Goal: Information Seeking & Learning: Learn about a topic

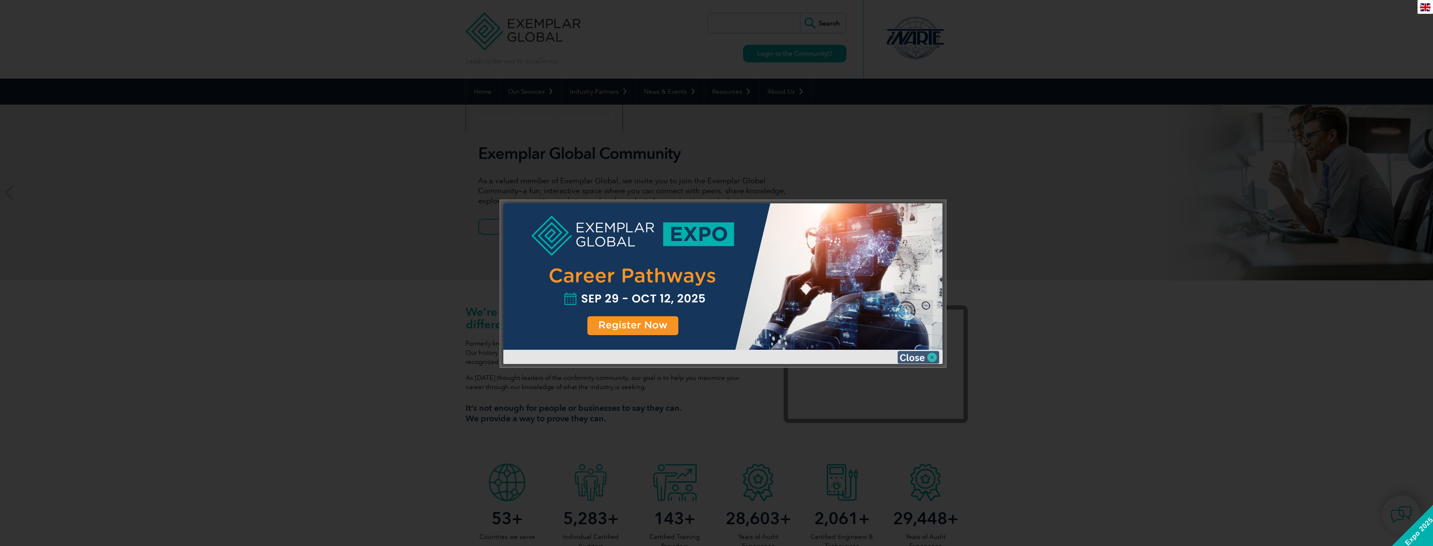
click at [906, 356] on img at bounding box center [919, 357] width 42 height 13
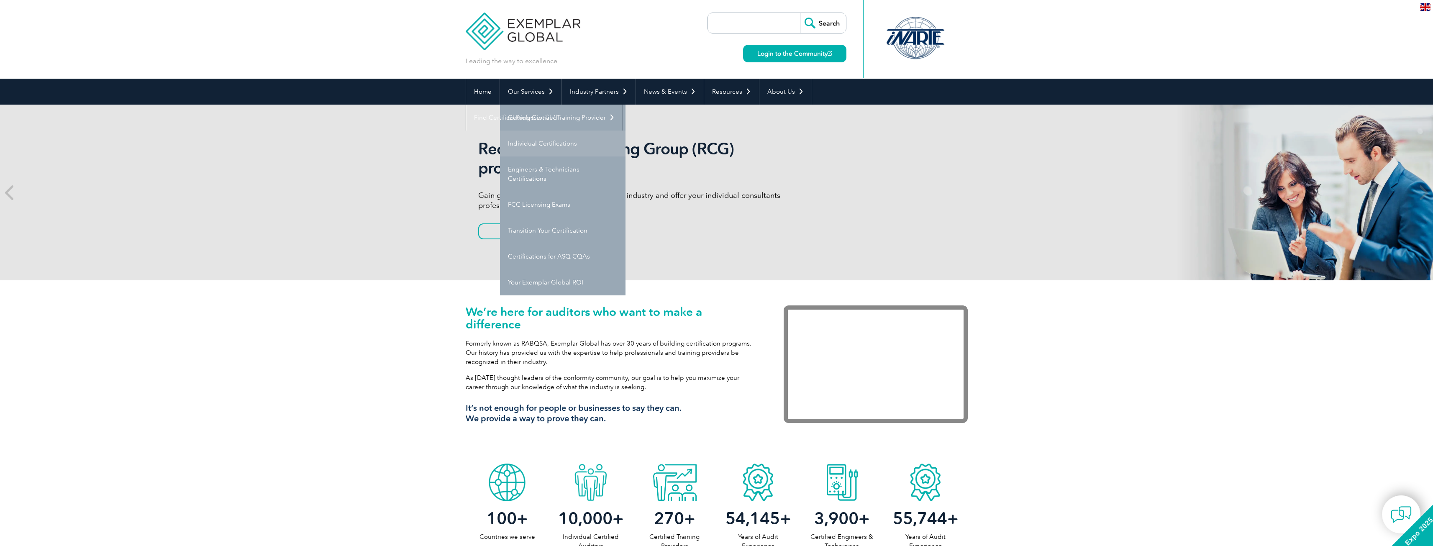
click at [531, 142] on link "Individual Certifications" at bounding box center [563, 144] width 126 height 26
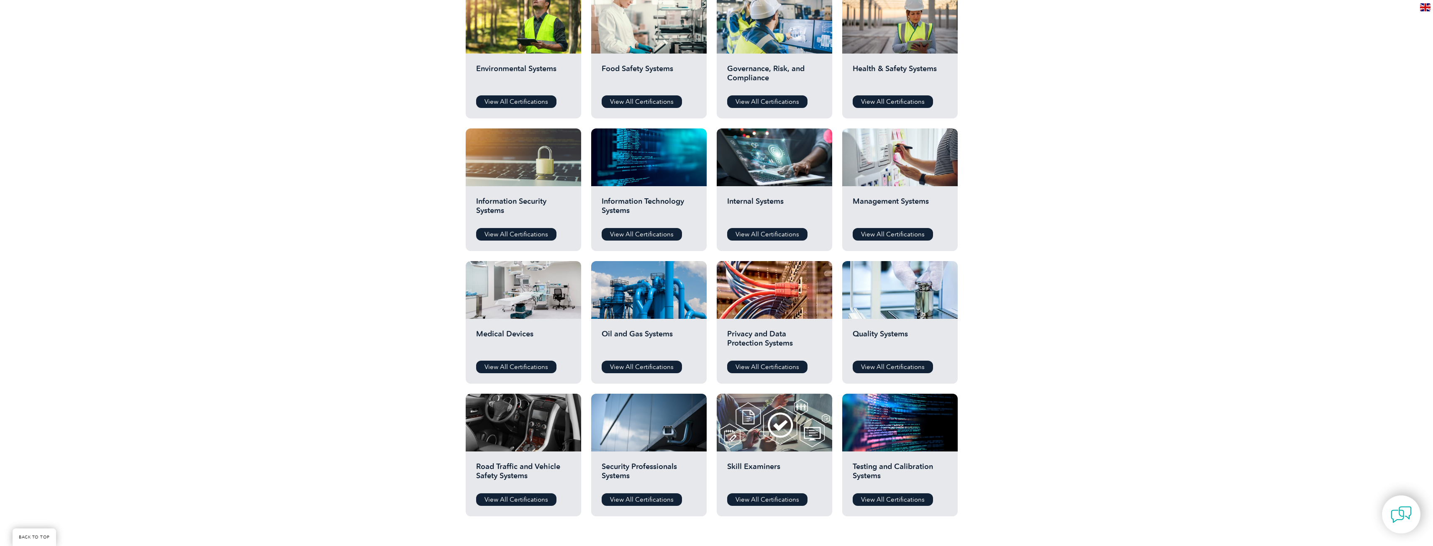
scroll to position [377, 0]
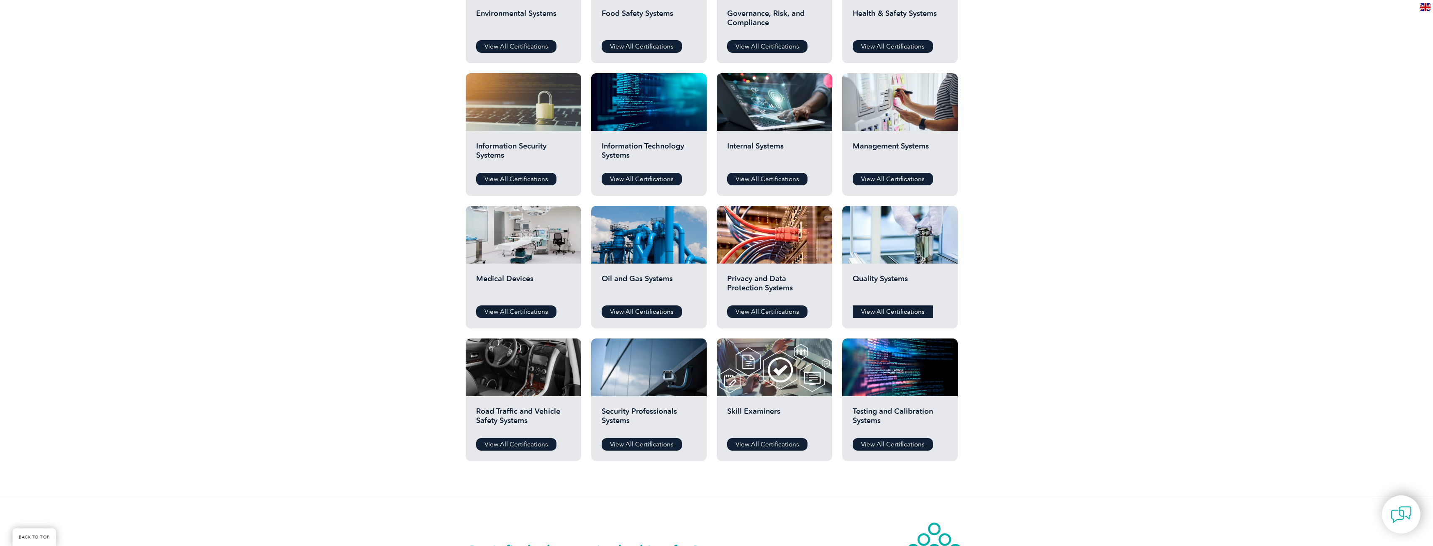
click at [894, 305] on link "View All Certifications" at bounding box center [893, 311] width 80 height 13
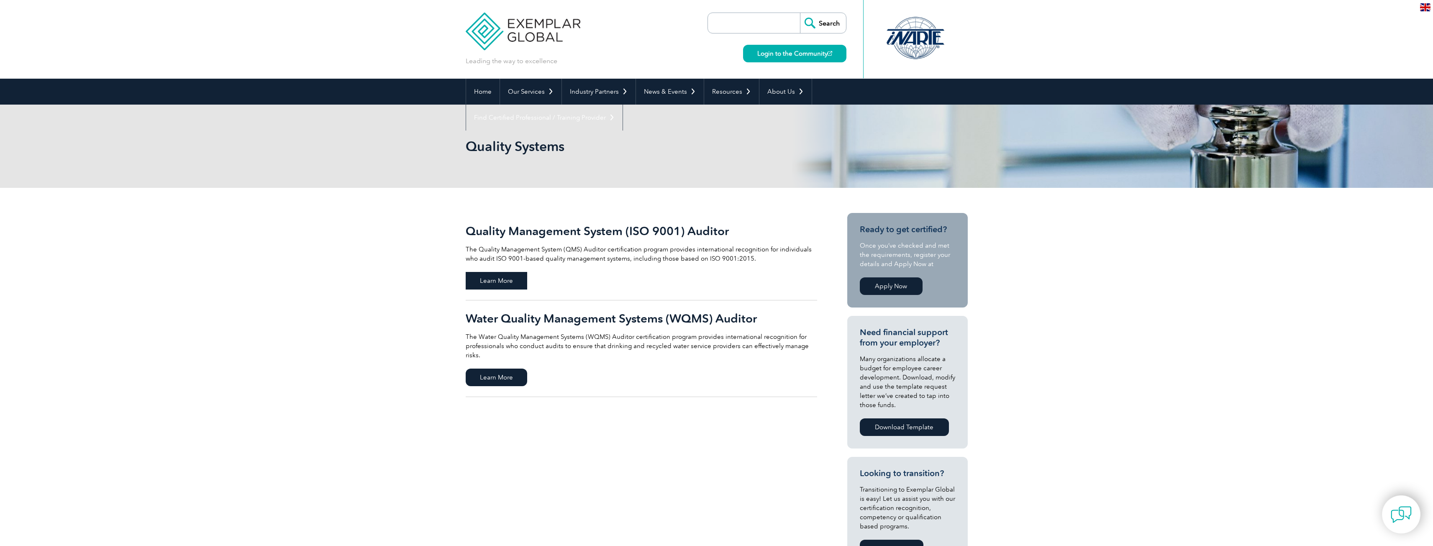
click at [517, 279] on span "Learn More" at bounding box center [497, 281] width 62 height 18
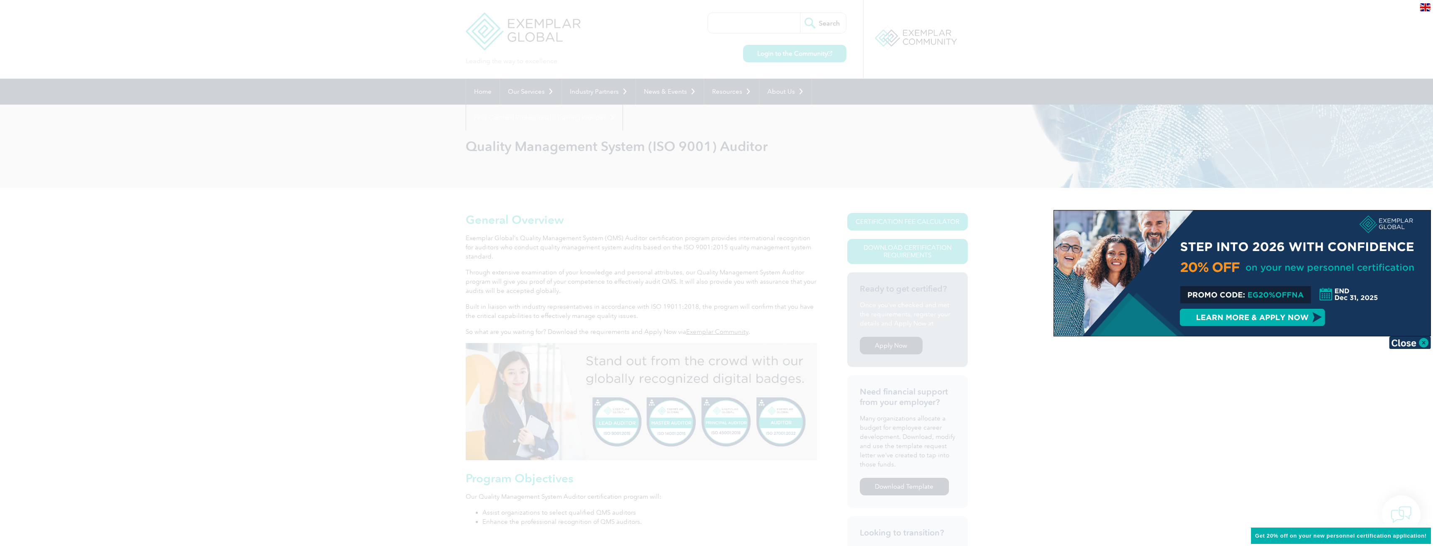
click at [421, 282] on div at bounding box center [716, 273] width 1433 height 546
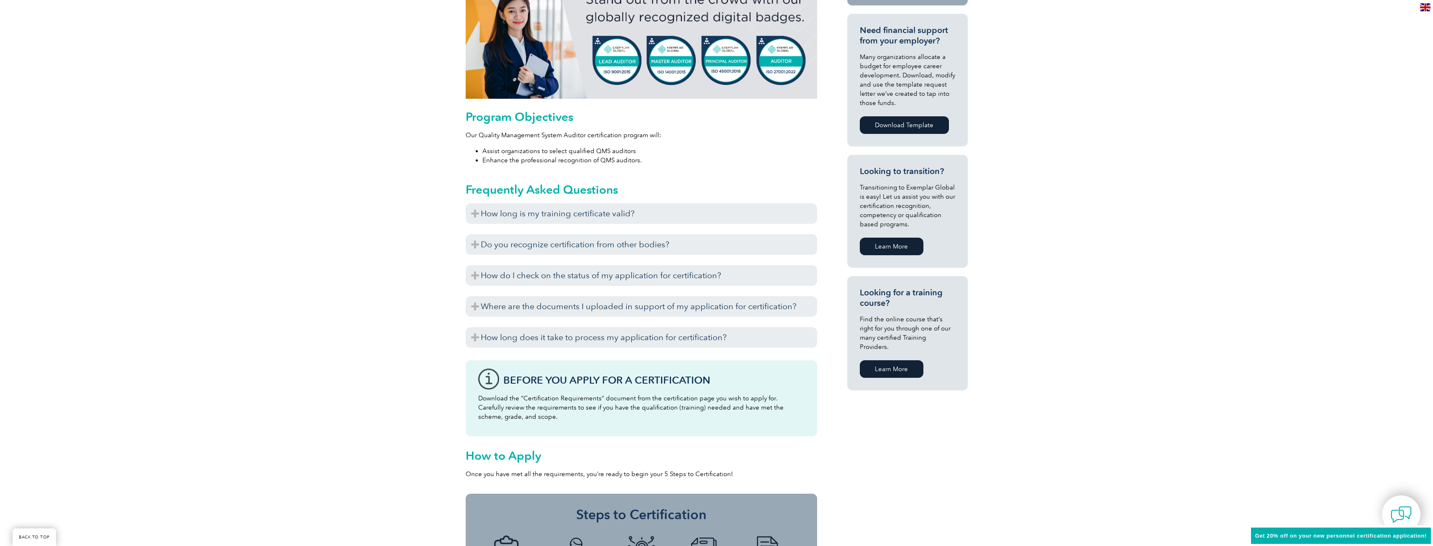
scroll to position [377, 0]
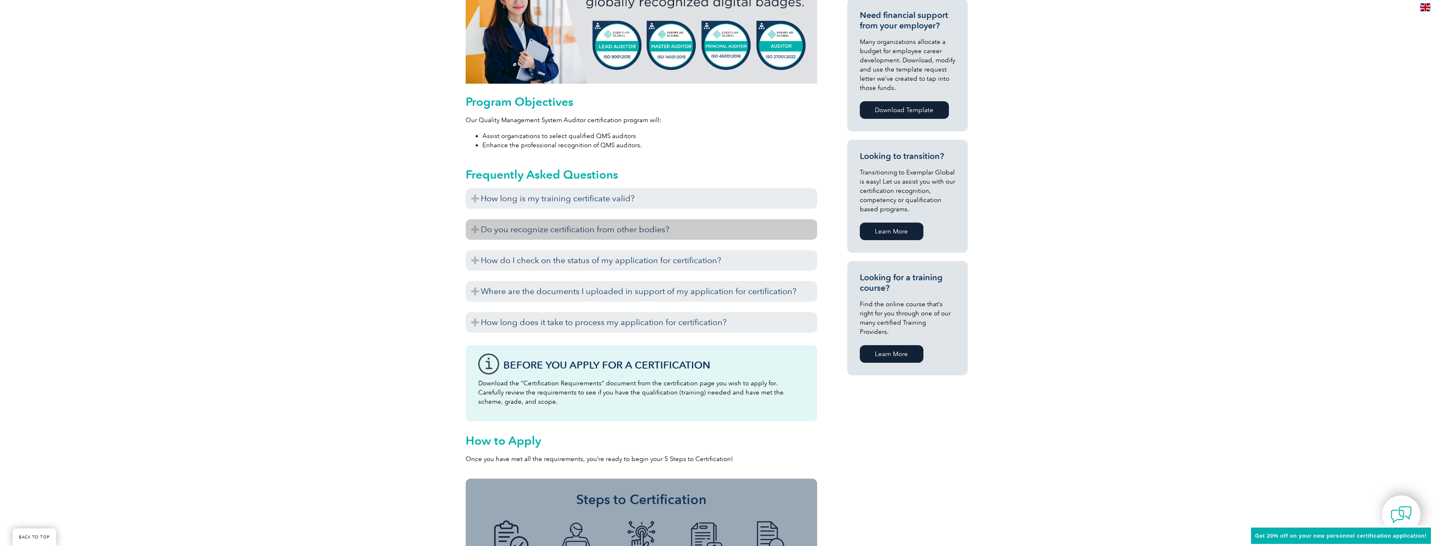
click at [562, 219] on h3 "Do you recognize certification from other bodies?" at bounding box center [642, 229] width 352 height 21
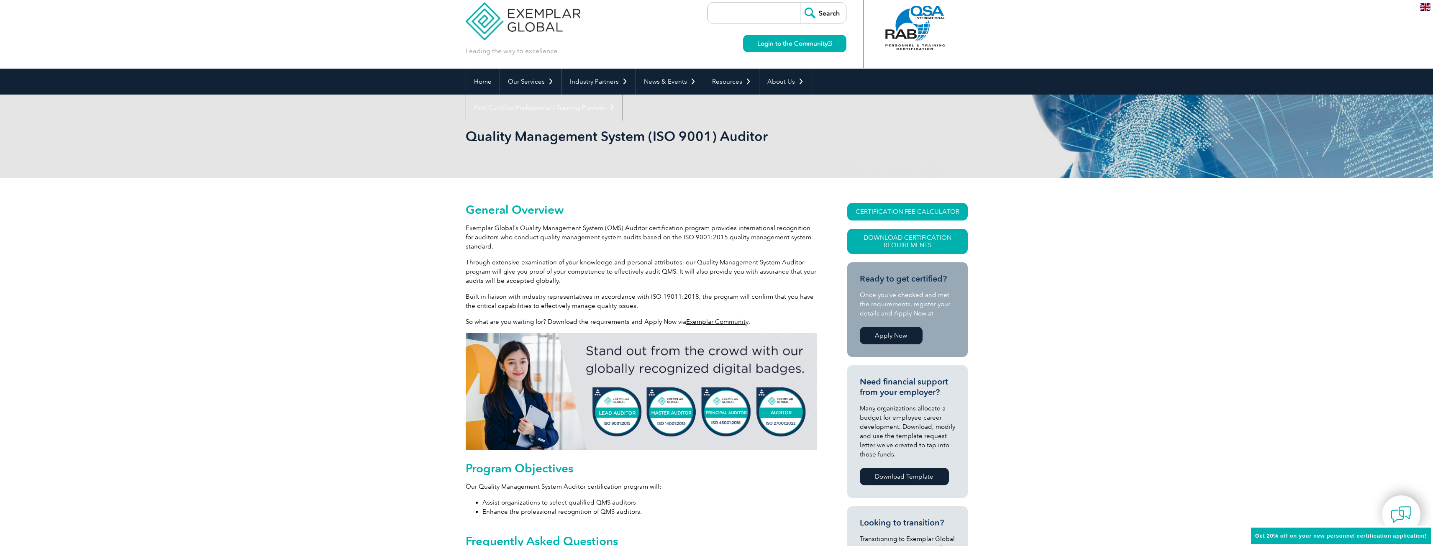
scroll to position [0, 0]
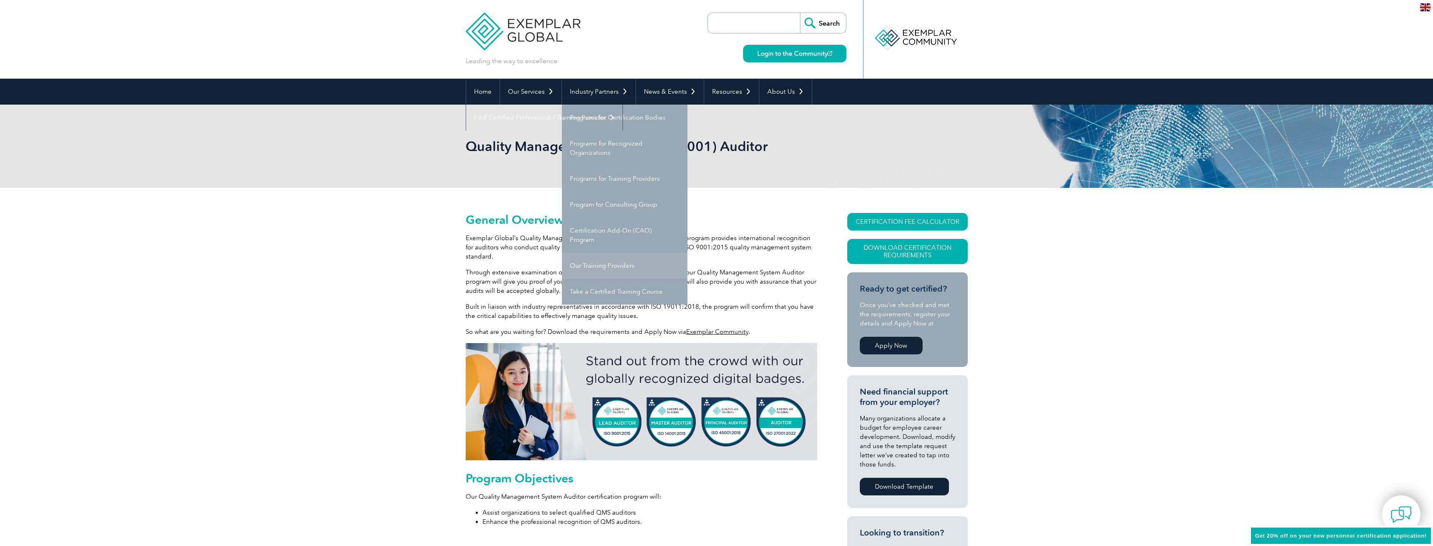
click at [620, 253] on link "Our Training Providers" at bounding box center [625, 266] width 126 height 26
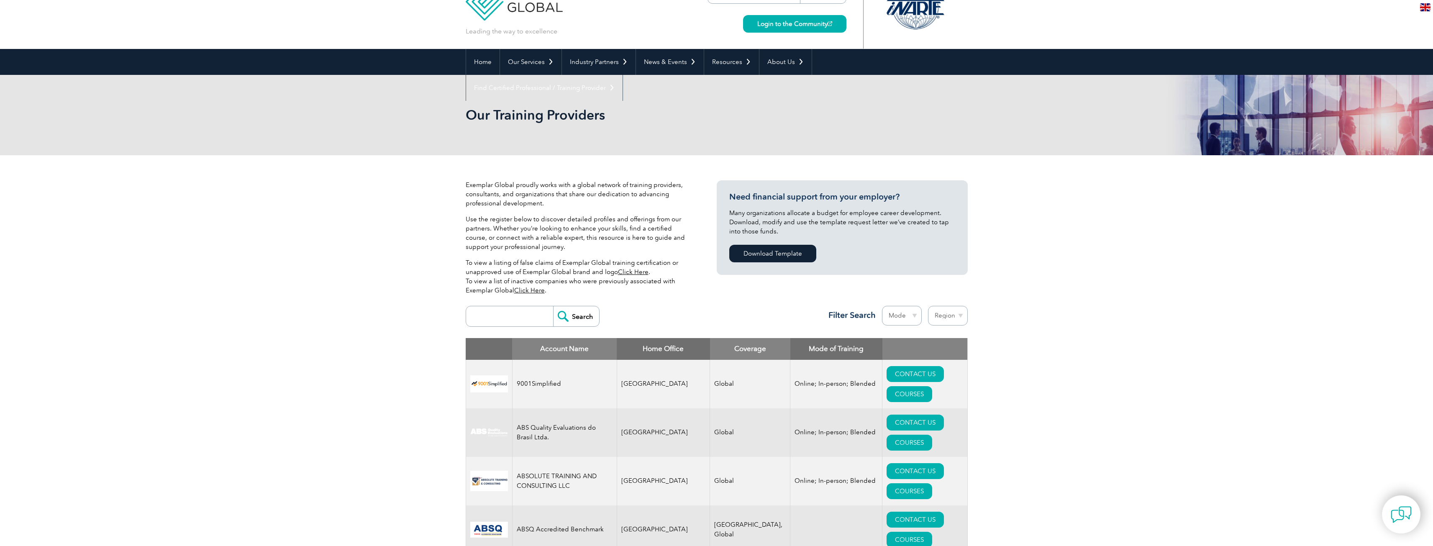
scroll to position [84, 0]
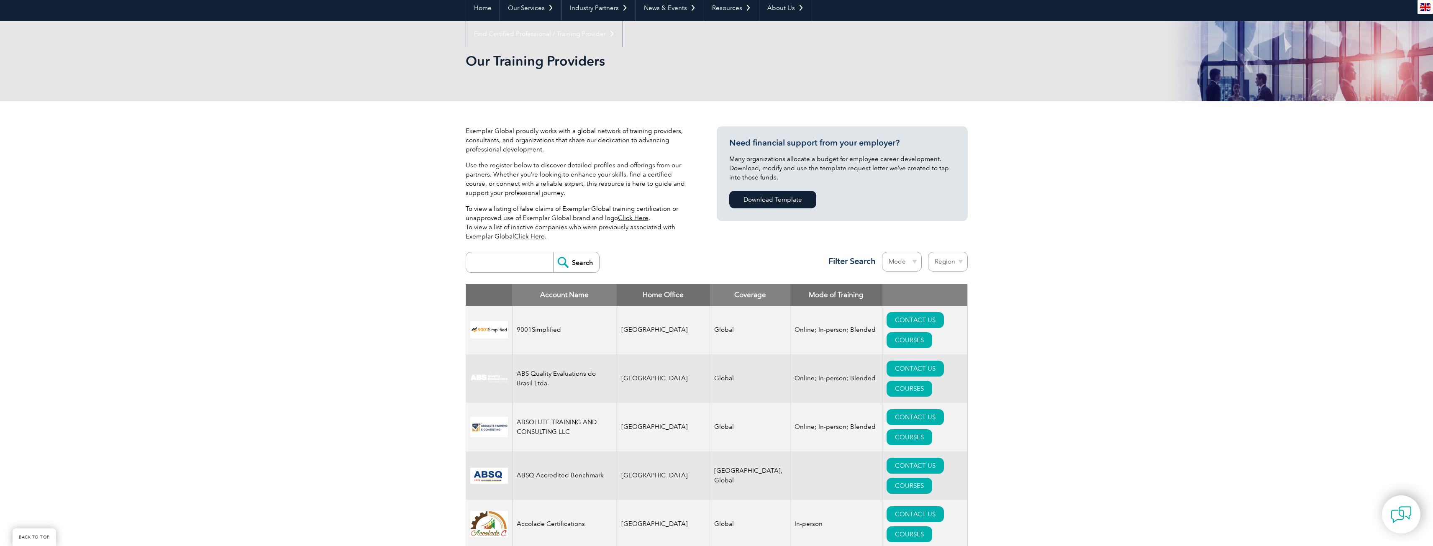
click at [515, 252] on input "search" at bounding box center [511, 262] width 83 height 20
type input "qms auditor"
click at [553, 252] on input "Search" at bounding box center [576, 262] width 46 height 20
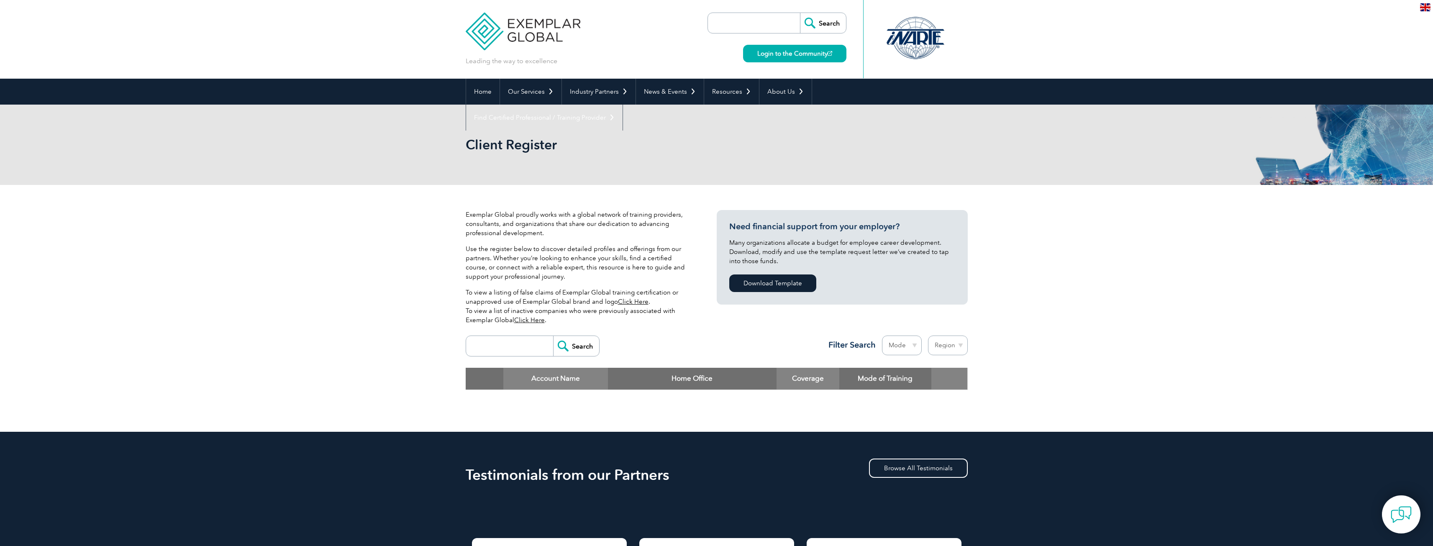
click at [490, 336] on input "search" at bounding box center [511, 346] width 83 height 20
type input "qms"
click at [577, 336] on input "Search" at bounding box center [576, 346] width 46 height 20
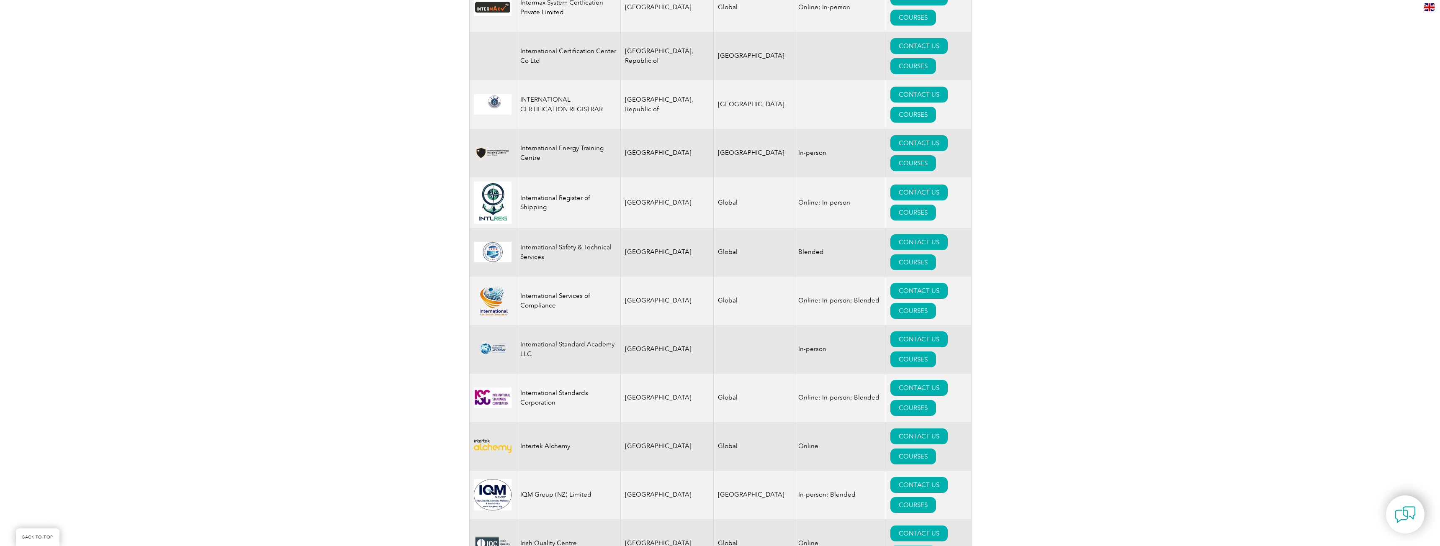
scroll to position [6595, 0]
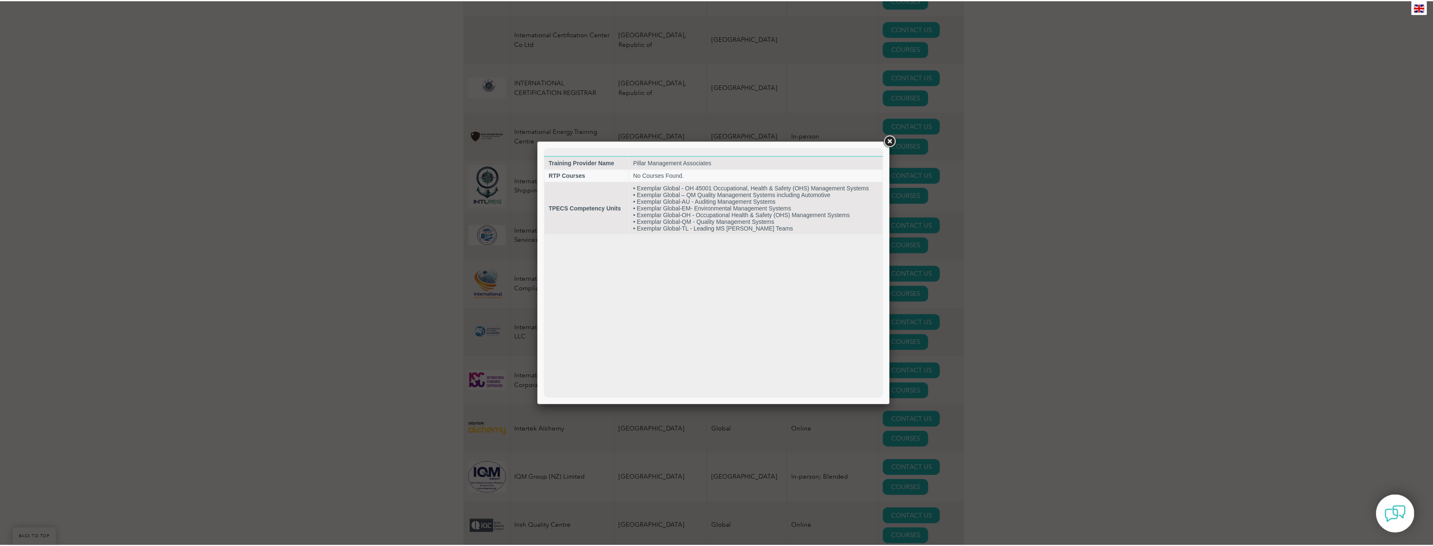
scroll to position [0, 0]
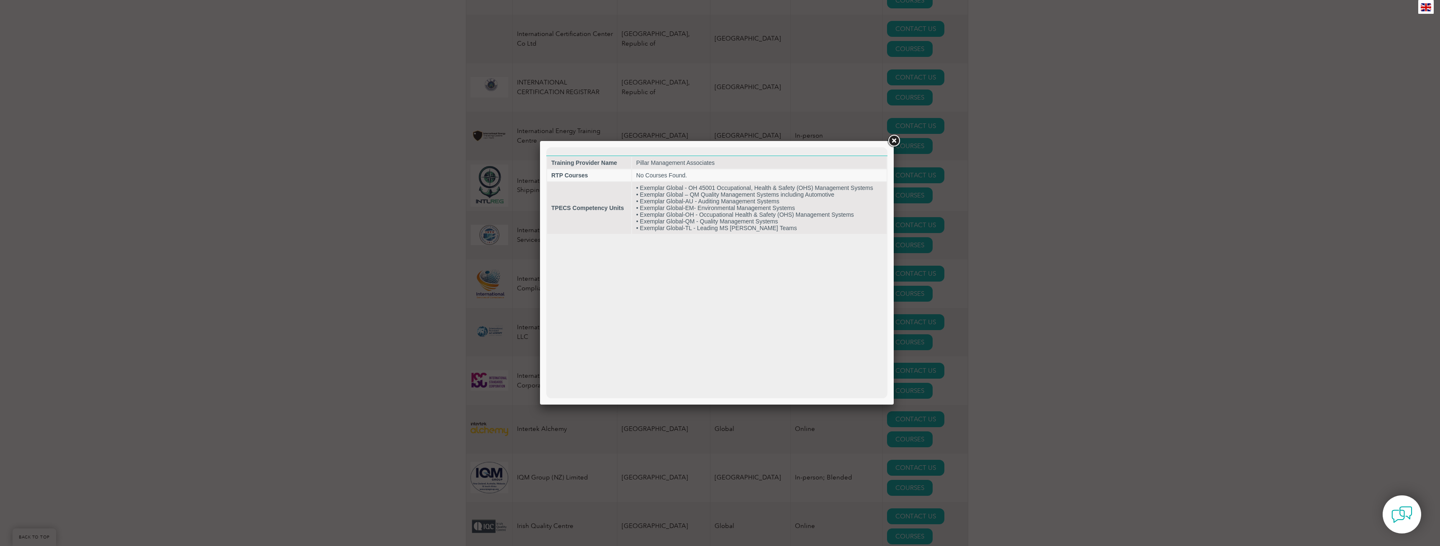
click at [892, 142] on link at bounding box center [893, 140] width 15 height 15
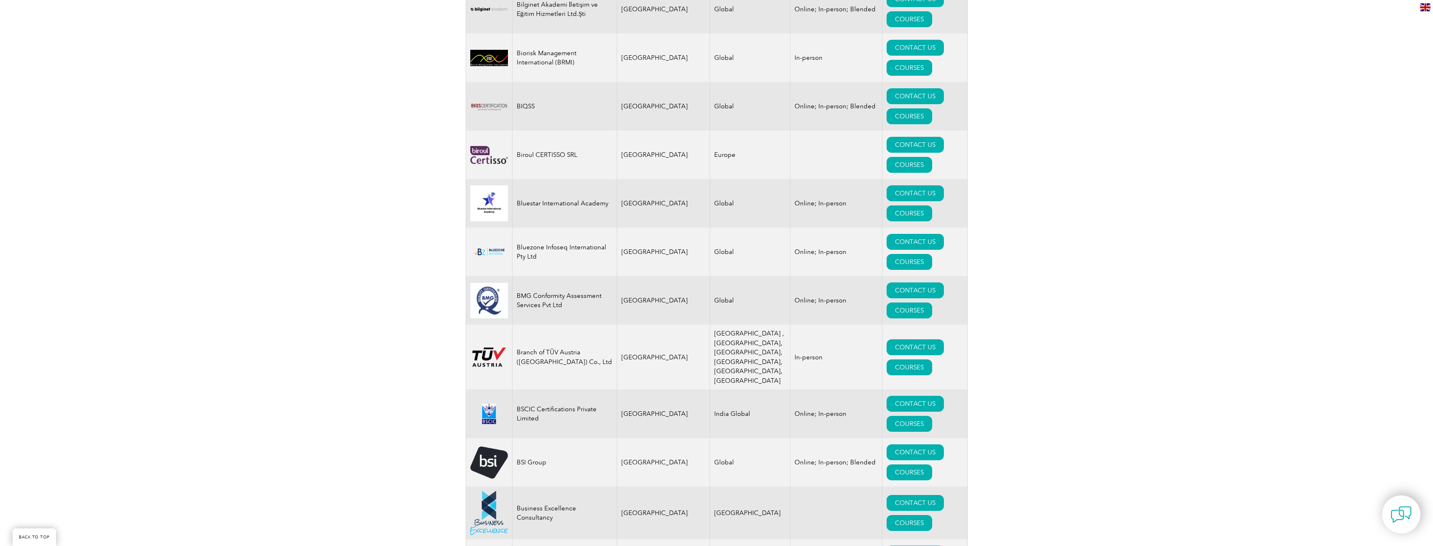
scroll to position [1884, 0]
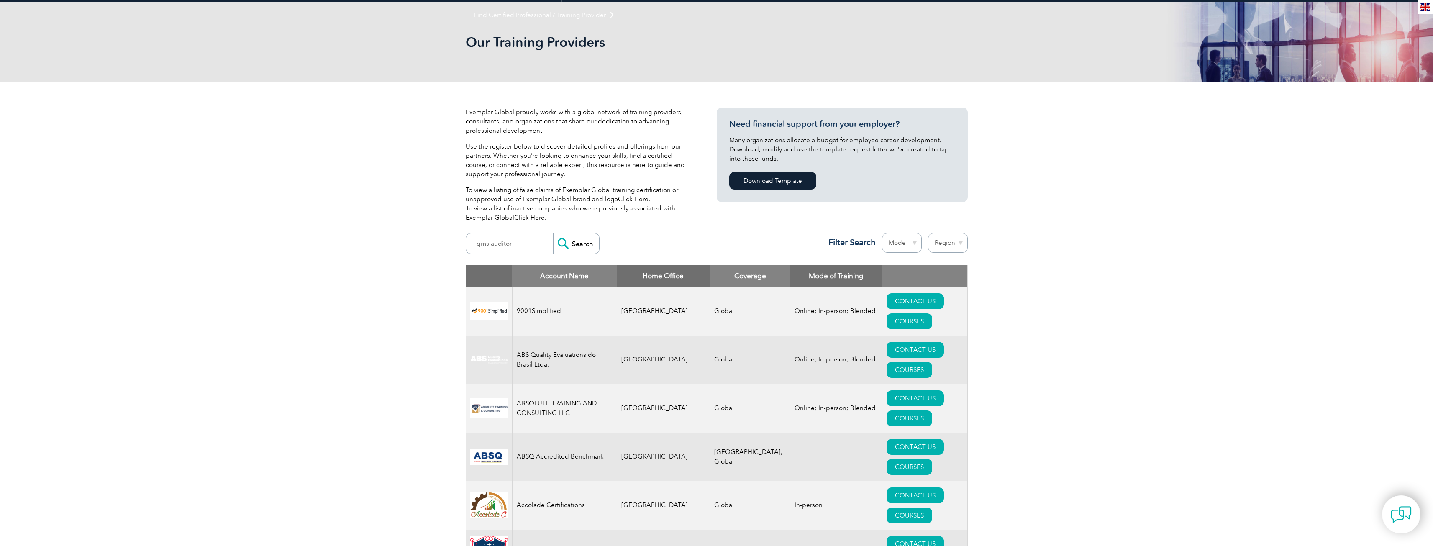
scroll to position [0, 0]
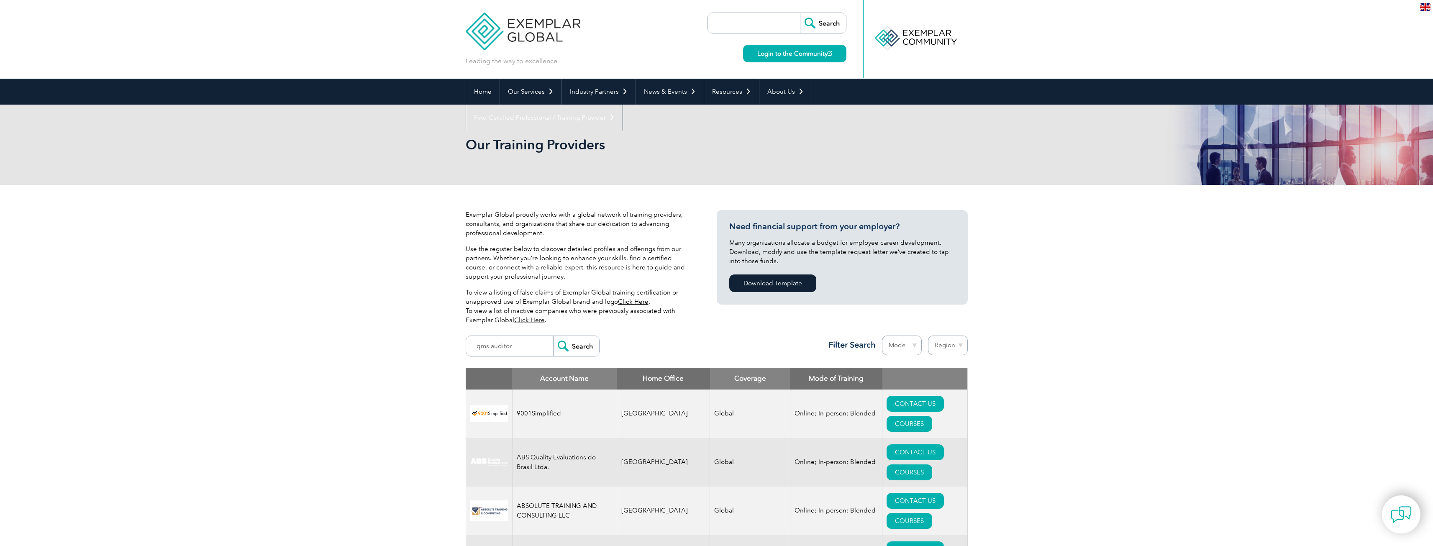
click at [907, 336] on select "Mode Online In-person Blended" at bounding box center [902, 346] width 40 height 20
select select "Online"
click at [882, 336] on select "Mode Online In-person Blended" at bounding box center [902, 346] width 40 height 20
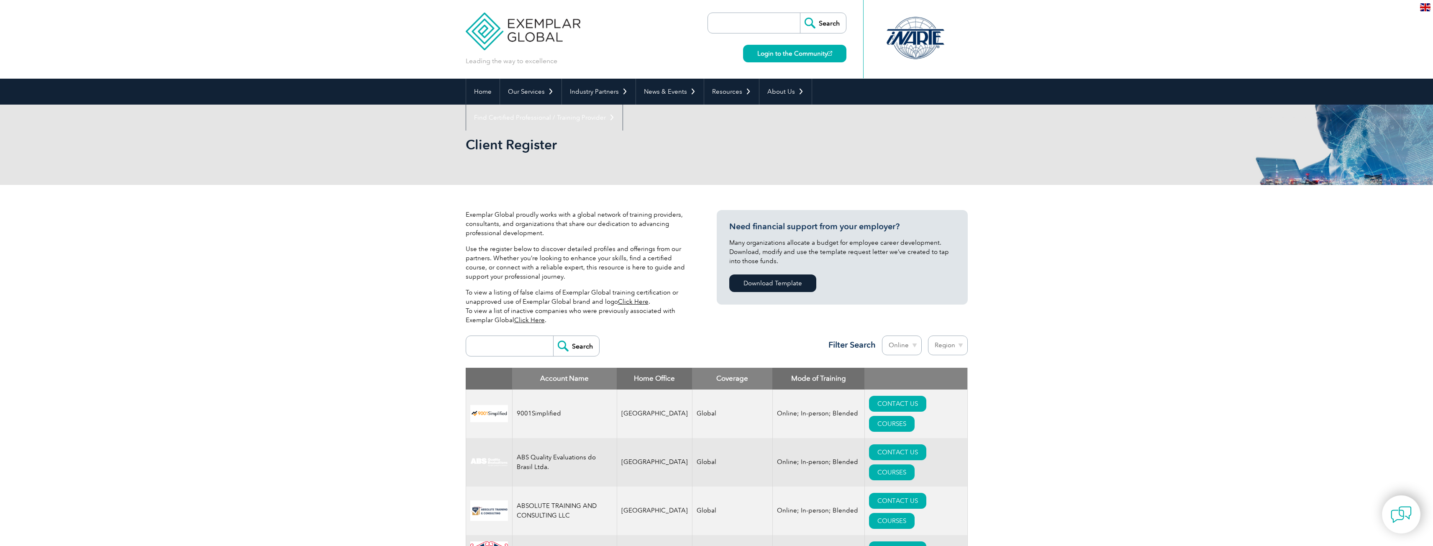
click at [944, 336] on select "Region Australia Bahrain Bangladesh Brazil Canada Colombia Dominican Republic E…" at bounding box center [948, 346] width 40 height 20
click at [913, 416] on link "COURSES" at bounding box center [892, 424] width 46 height 16
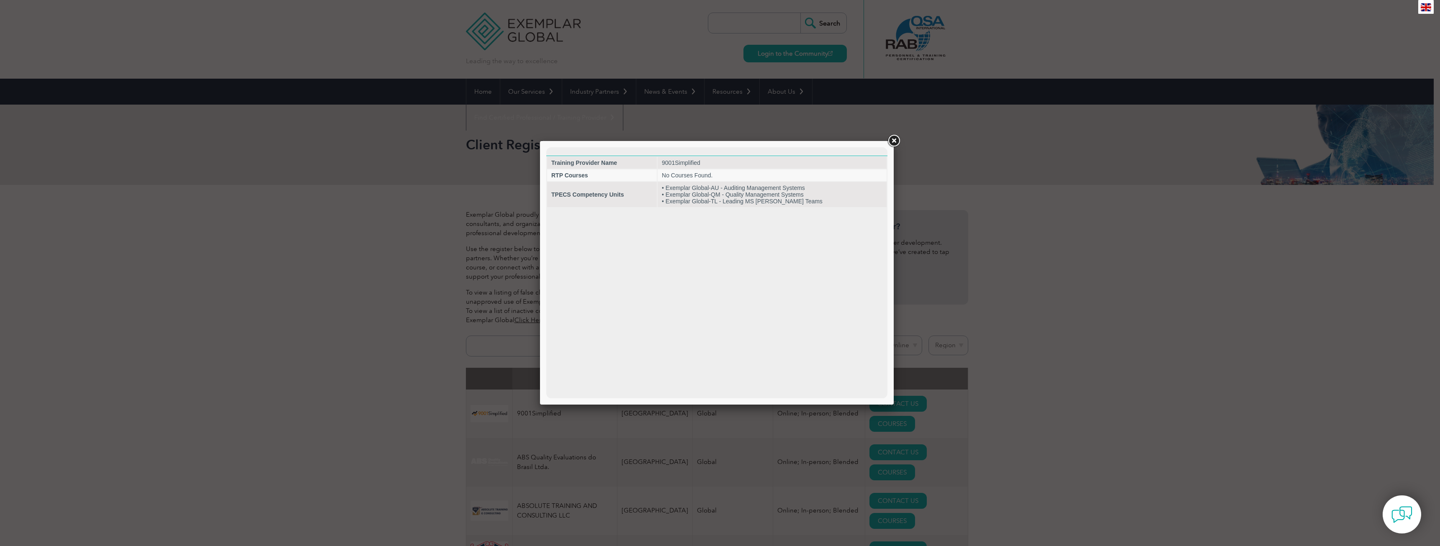
click at [893, 144] on link at bounding box center [893, 140] width 15 height 15
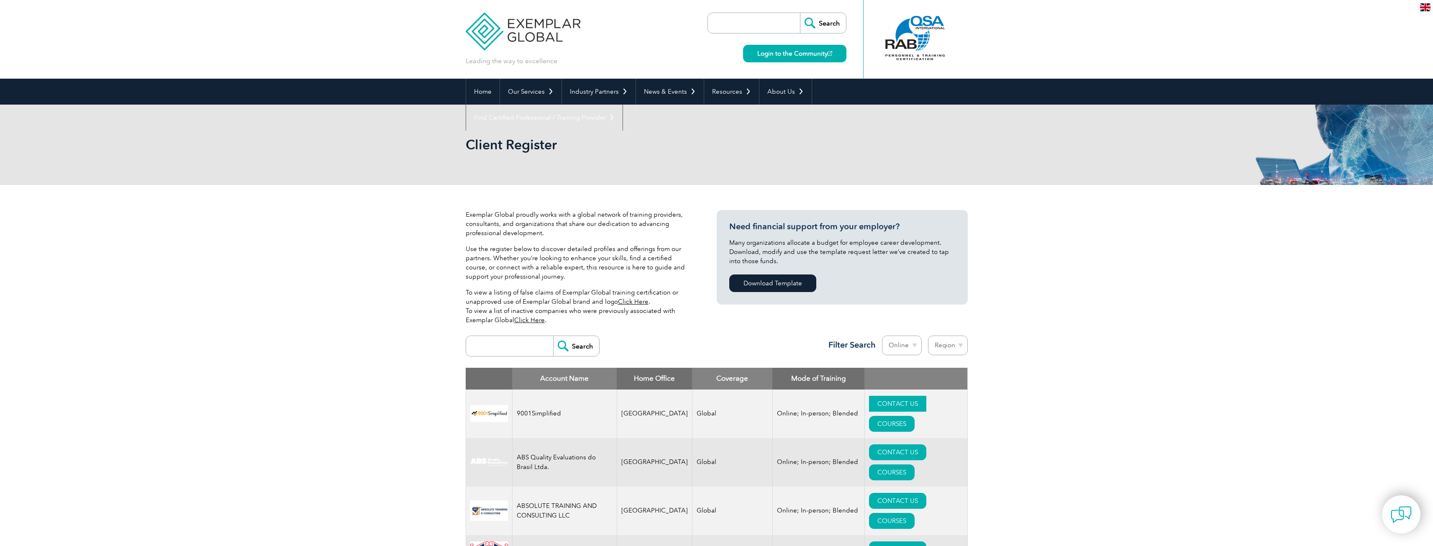
click at [876, 396] on link "CONTACT US" at bounding box center [897, 404] width 57 height 16
click at [914, 336] on select "Mode Online In-person Blended" at bounding box center [902, 346] width 40 height 20
select select "Blended"
click at [882, 336] on select "Mode Online In-person Blended" at bounding box center [902, 346] width 40 height 20
click at [938, 336] on select "Region Australia Bahrain Bangladesh Brazil Canada Colombia Dominican Republic E…" at bounding box center [948, 346] width 40 height 20
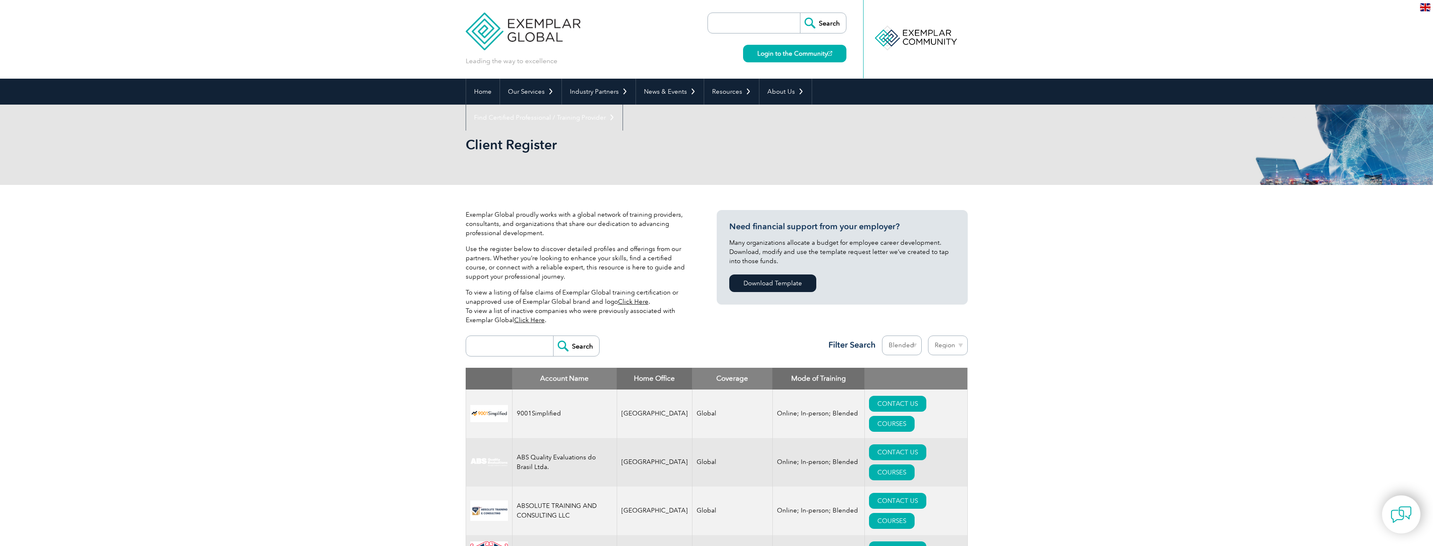
select select "[GEOGRAPHIC_DATA]"
click at [928, 336] on select "Region Australia Bahrain Bangladesh Brazil Canada Colombia Dominican Republic E…" at bounding box center [948, 346] width 40 height 20
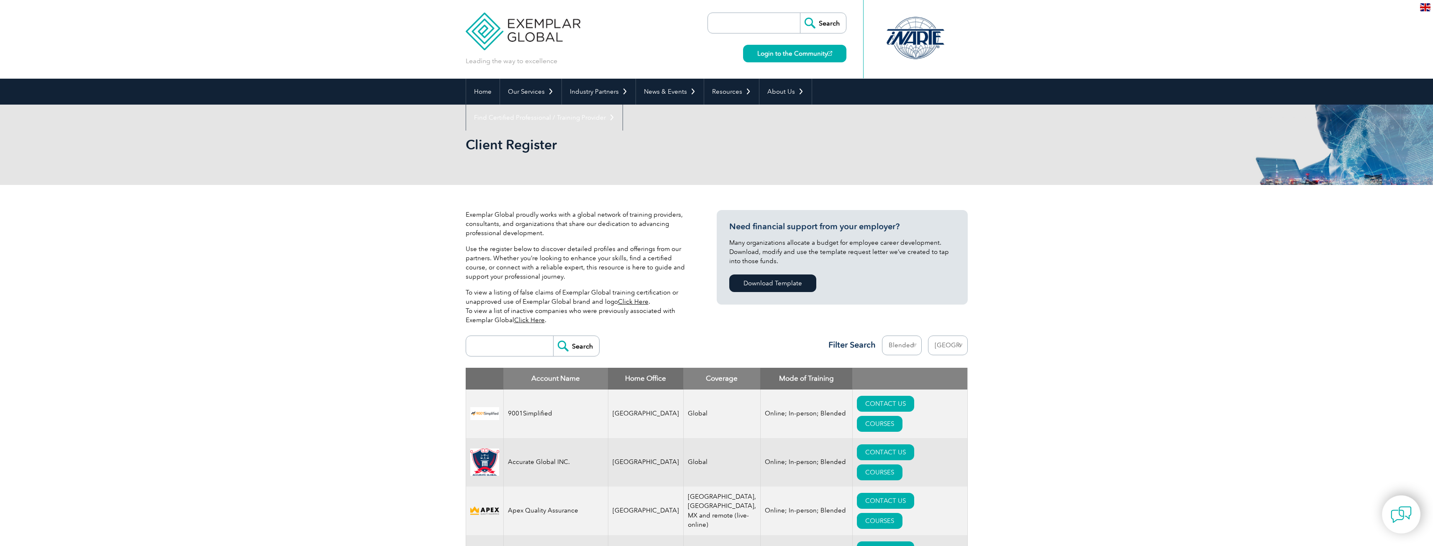
select select "[GEOGRAPHIC_DATA]"
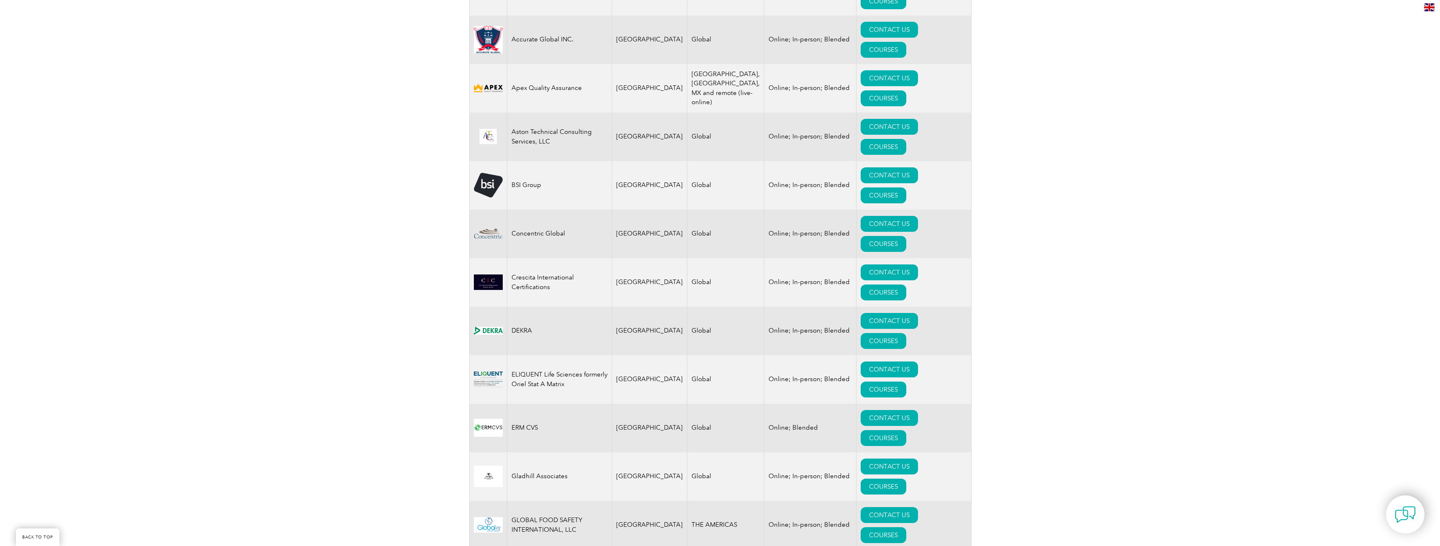
scroll to position [460, 0]
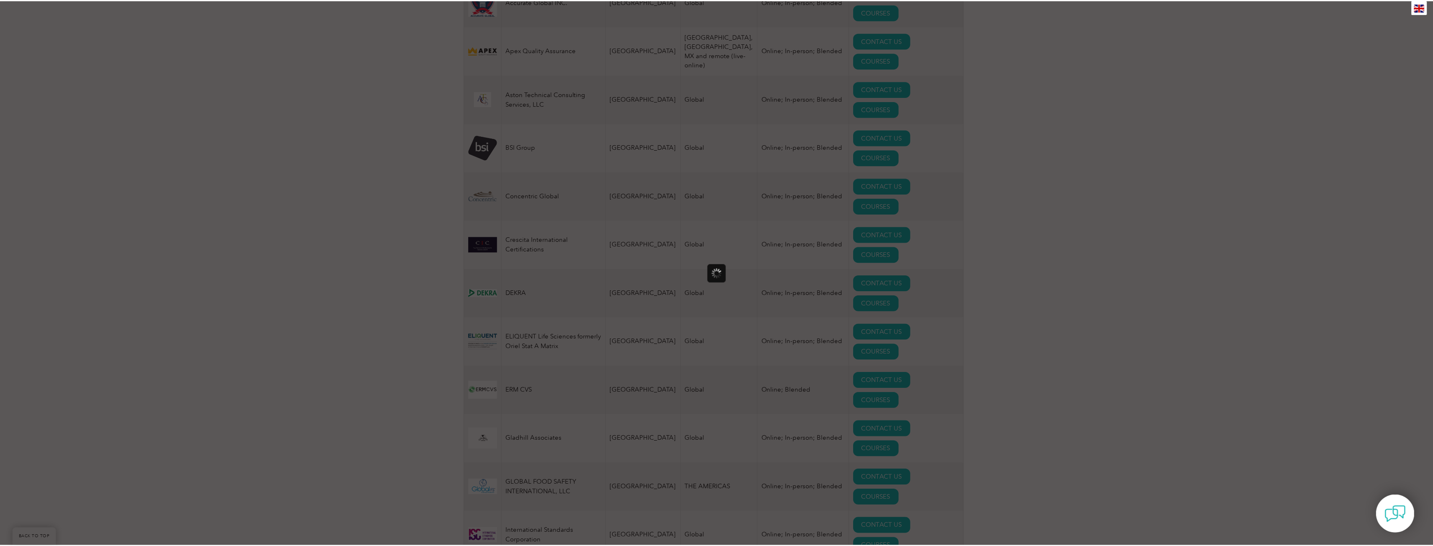
scroll to position [0, 0]
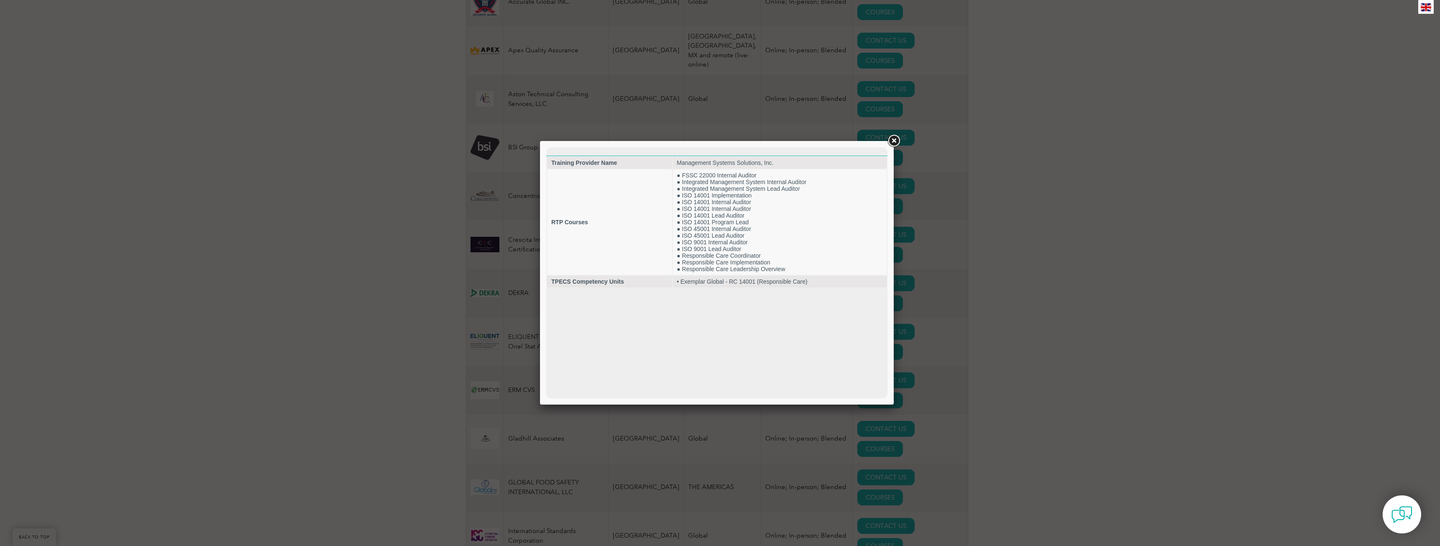
click at [893, 142] on link at bounding box center [893, 140] width 15 height 15
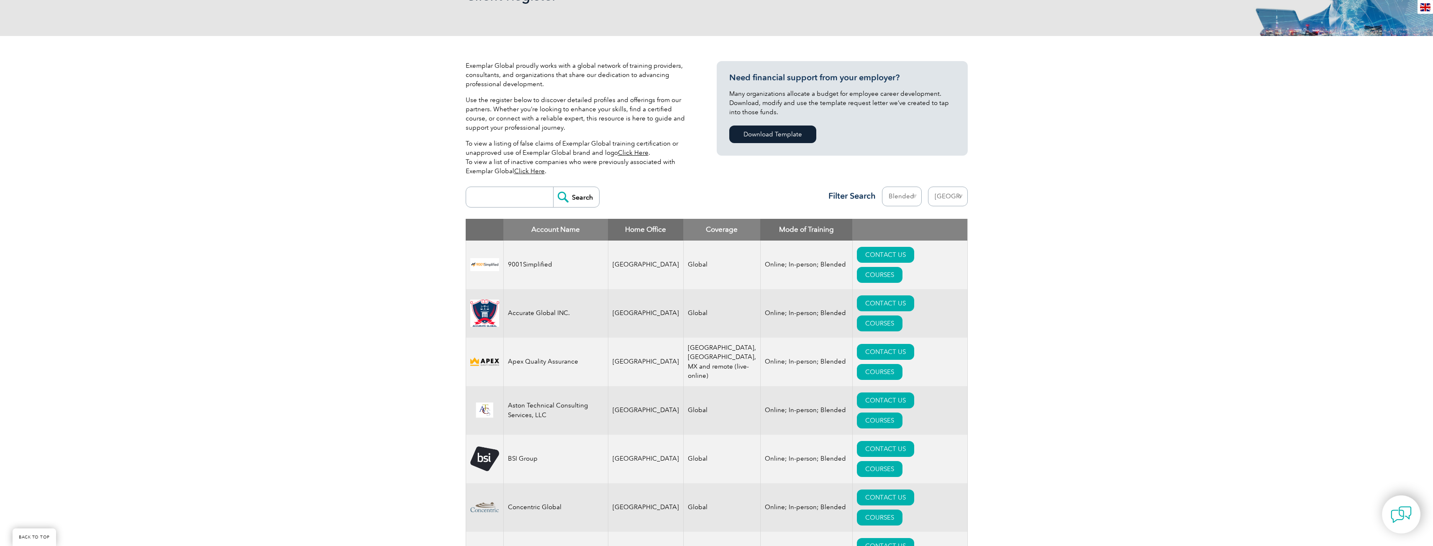
scroll to position [126, 0]
